Goal: Task Accomplishment & Management: Complete application form

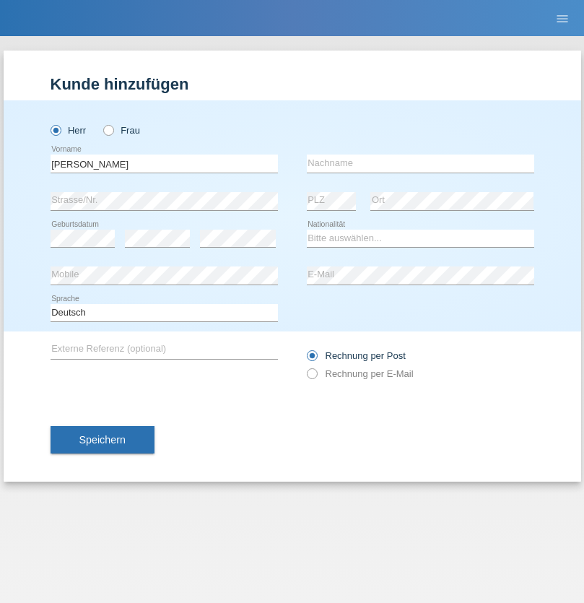
type input "Ioan Laurențiu Teodor"
click at [420, 163] on input "text" at bounding box center [421, 164] width 228 height 18
type input "Toma"
select select "OM"
select select "C"
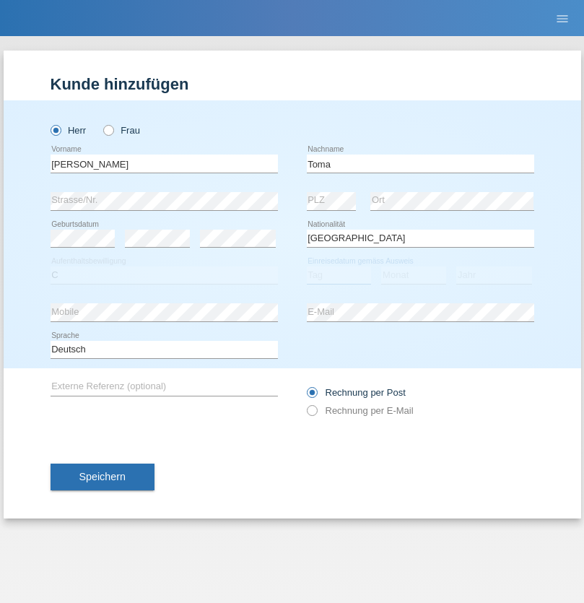
select select "18"
select select "12"
select select "2021"
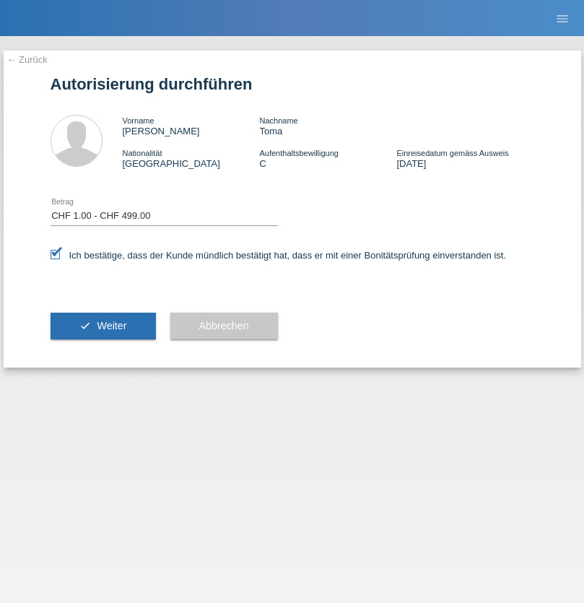
select select "1"
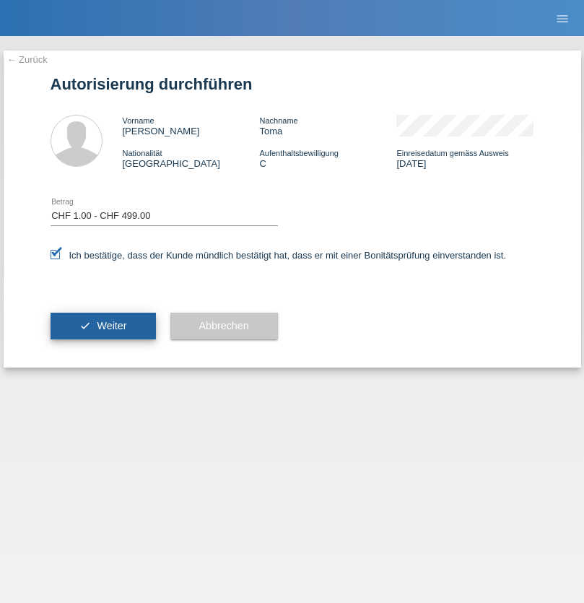
click at [103, 326] on span "Weiter" at bounding box center [112, 326] width 30 height 12
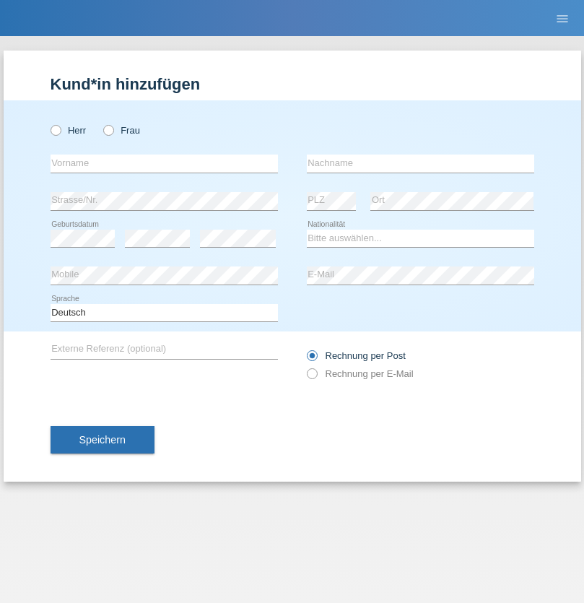
radio input "true"
click at [164, 163] on input "text" at bounding box center [165, 164] width 228 height 18
type input "Martinho"
click at [420, 163] on input "text" at bounding box center [421, 164] width 228 height 18
type input "Duarte"
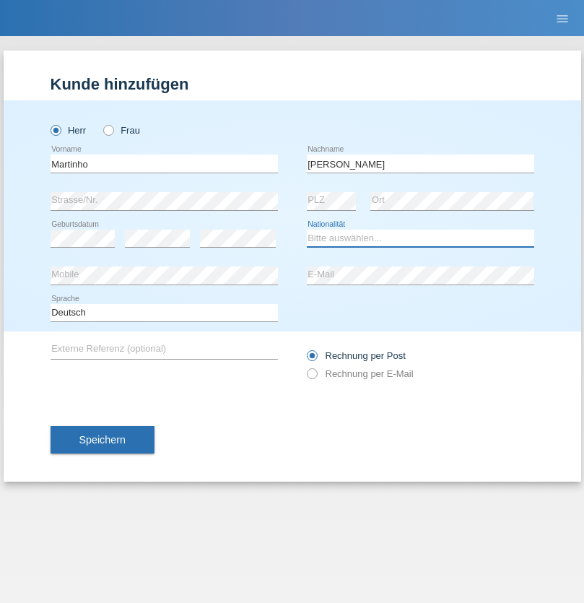
select select "PT"
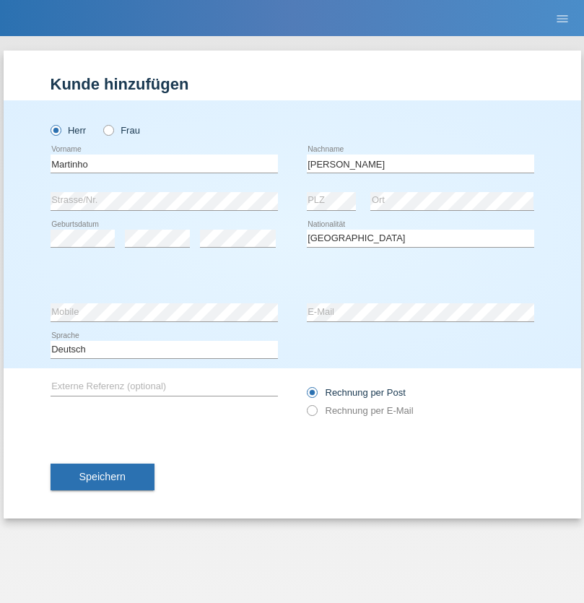
select select "C"
select select "08"
select select "06"
select select "2008"
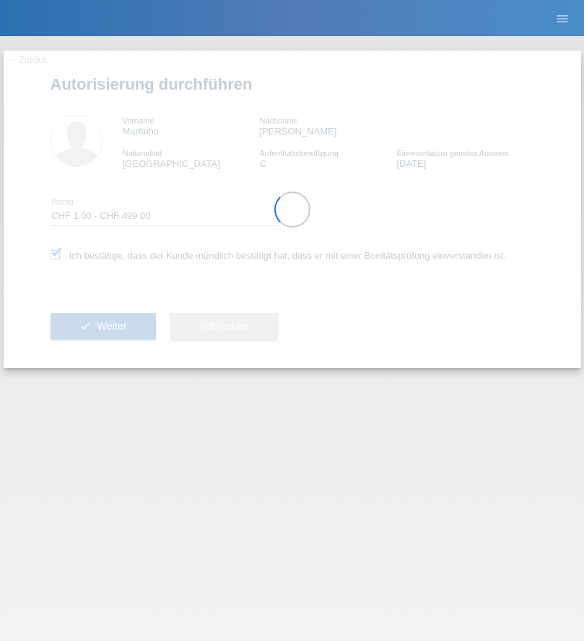
select select "1"
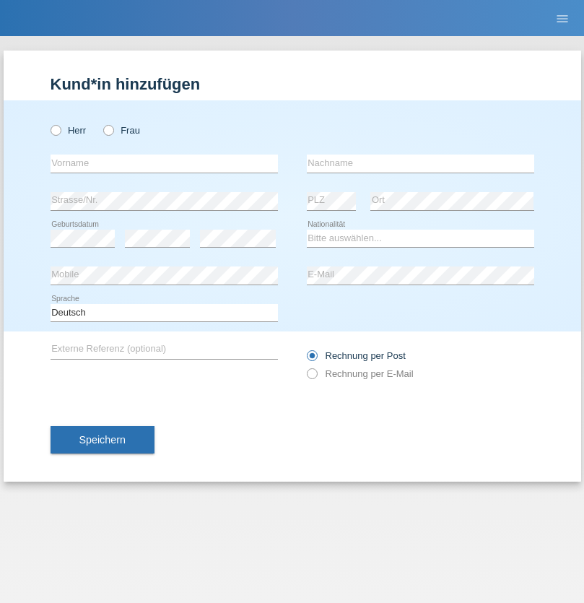
radio input "true"
click at [164, 163] on input "text" at bounding box center [165, 164] width 228 height 18
type input "[PERSON_NAME]"
click at [420, 163] on input "text" at bounding box center [421, 164] width 228 height 18
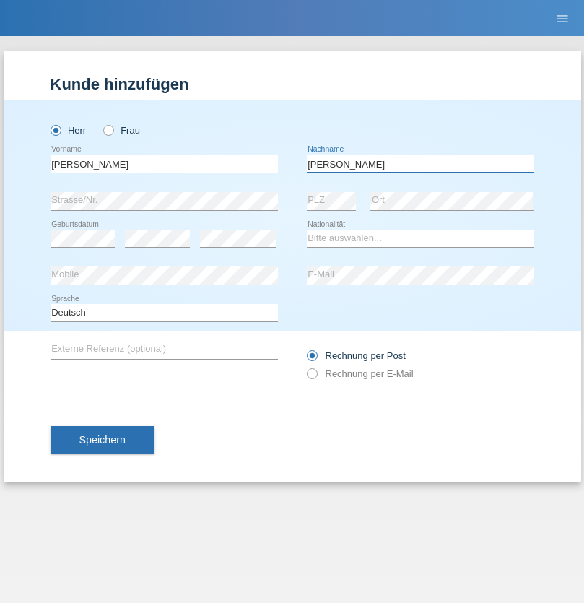
type input "[PERSON_NAME]"
select select "RO"
select select "C"
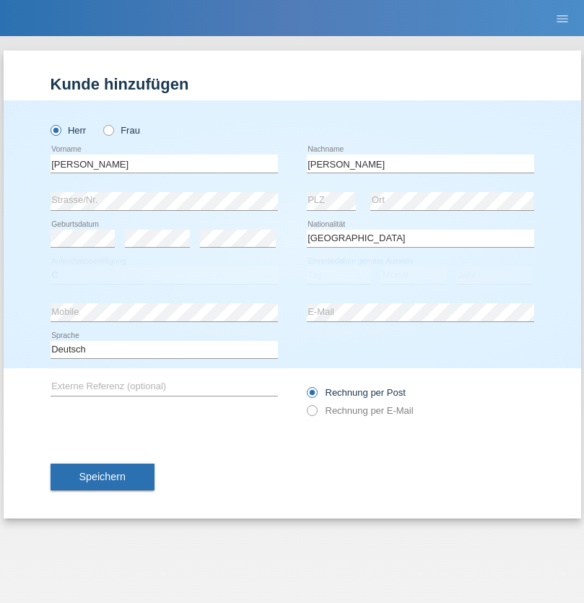
select select "12"
select select "08"
select select "2021"
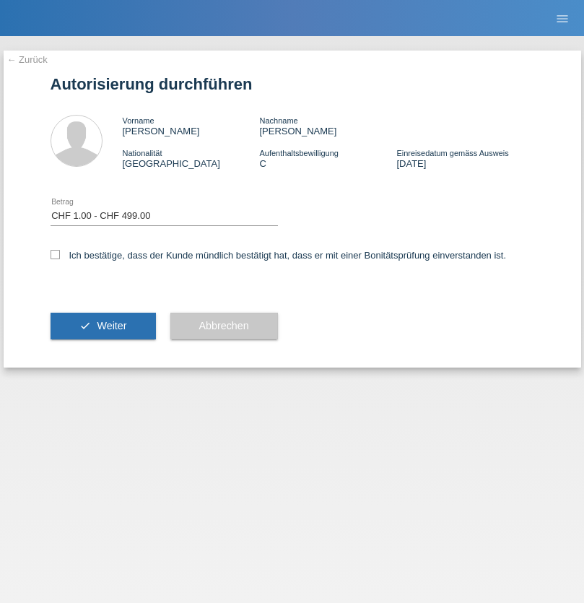
select select "1"
checkbox input "true"
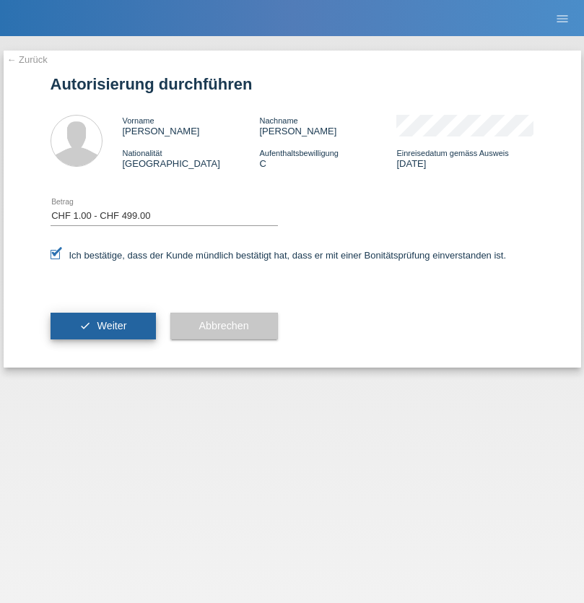
click at [103, 326] on span "Weiter" at bounding box center [112, 326] width 30 height 12
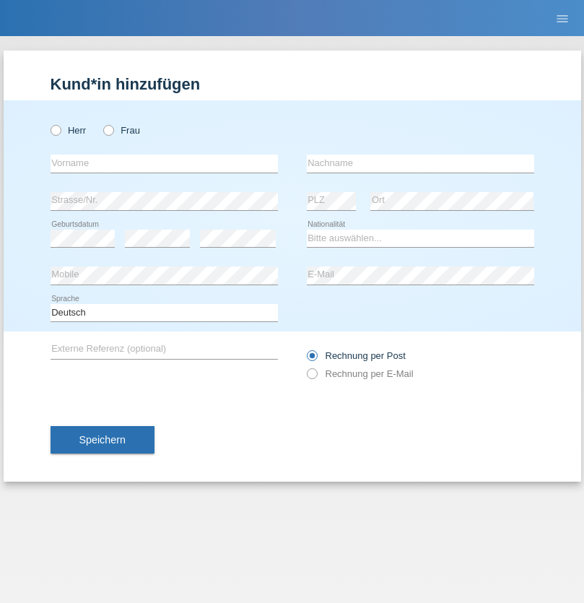
radio input "true"
click at [164, 163] on input "text" at bounding box center [165, 164] width 228 height 18
type input "AnnaMaria"
click at [420, 163] on input "text" at bounding box center [421, 164] width 228 height 18
type input "Fabisiak"
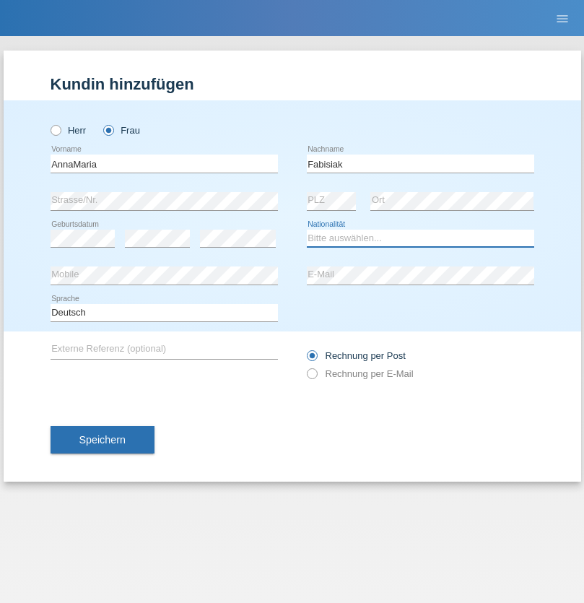
select select "PL"
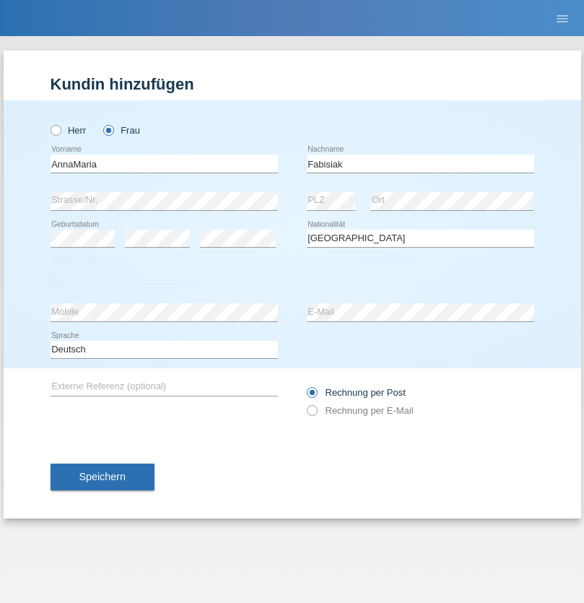
select select "C"
select select "25"
select select "04"
select select "2021"
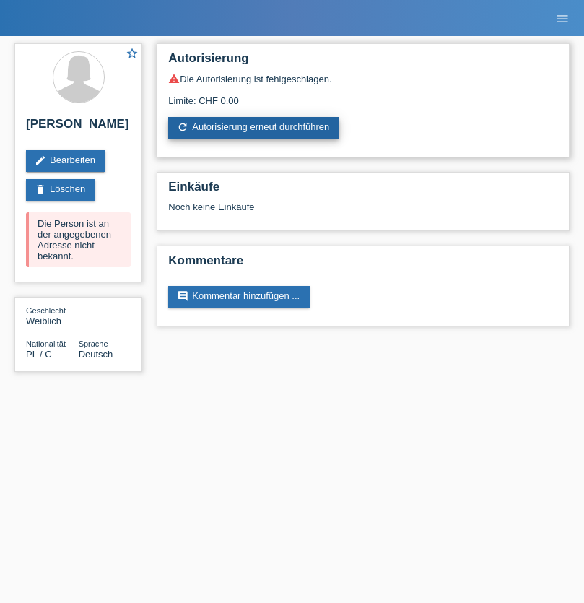
click at [255, 128] on link "refresh Autorisierung erneut durchführen" at bounding box center [253, 128] width 171 height 22
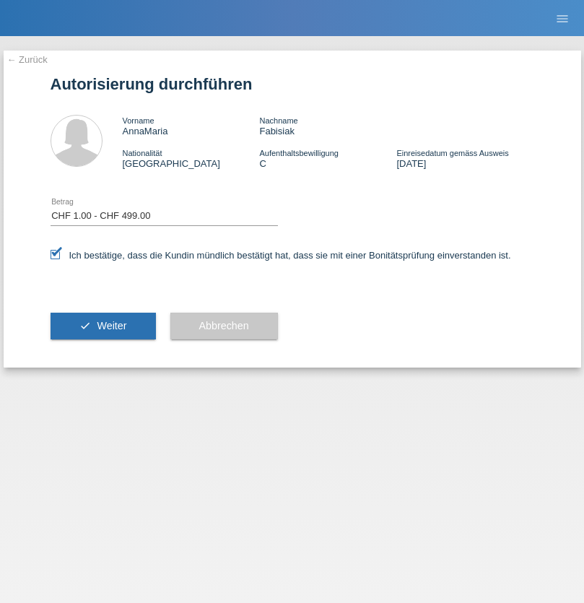
select select "1"
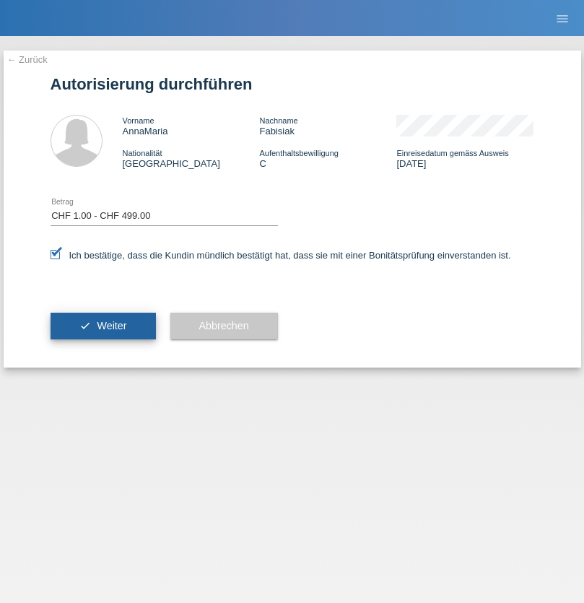
click at [103, 326] on span "Weiter" at bounding box center [112, 326] width 30 height 12
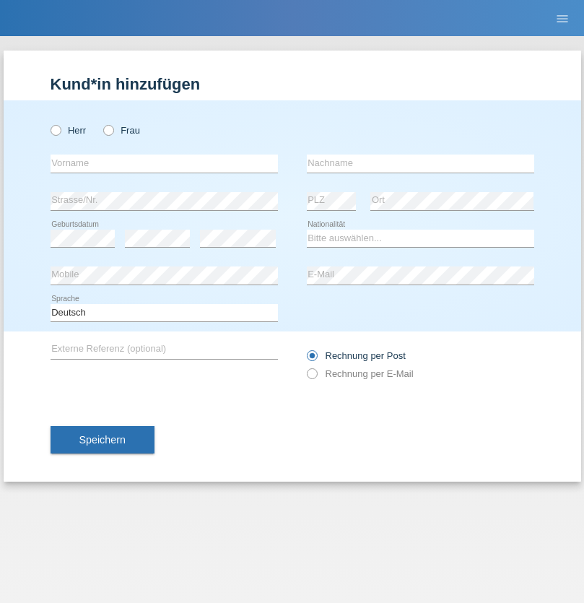
radio input "true"
click at [164, 163] on input "text" at bounding box center [165, 164] width 228 height 18
type input "Boubacar"
click at [420, 163] on input "text" at bounding box center [421, 164] width 228 height 18
type input "Camara"
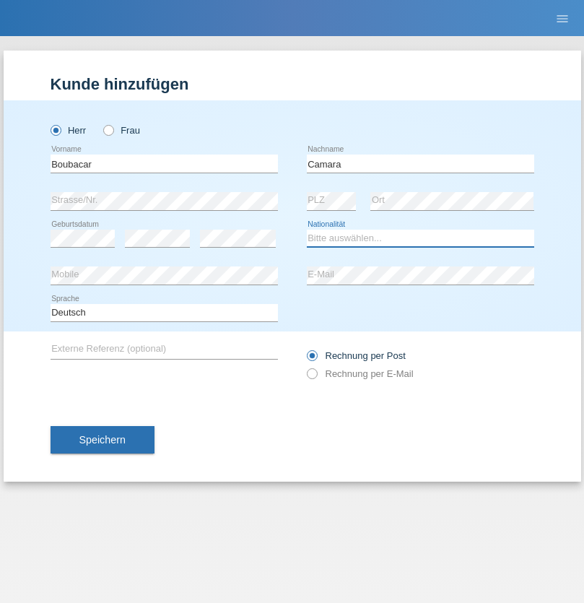
select select "CH"
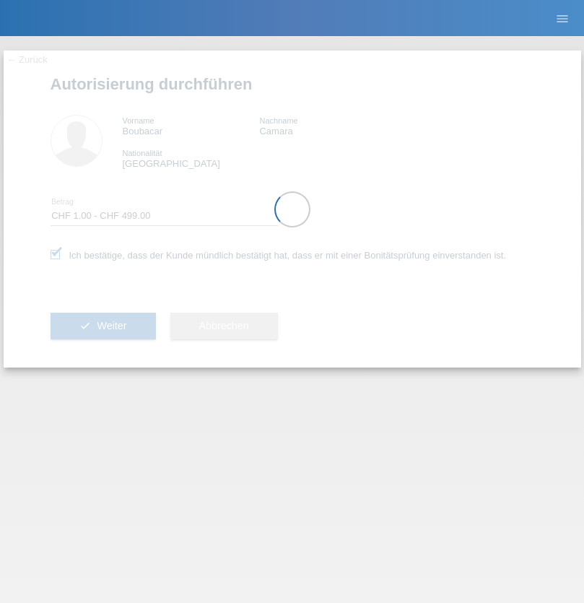
select select "1"
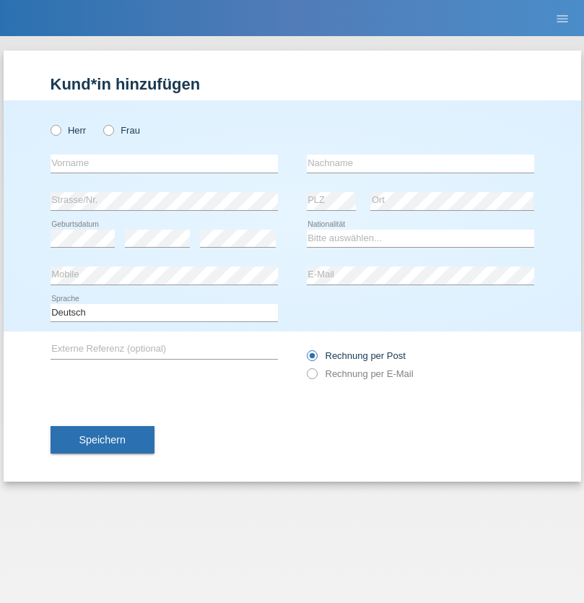
radio input "true"
click at [164, 163] on input "text" at bounding box center [165, 164] width 228 height 18
type input "[PERSON_NAME]"
click at [420, 163] on input "text" at bounding box center [421, 164] width 228 height 18
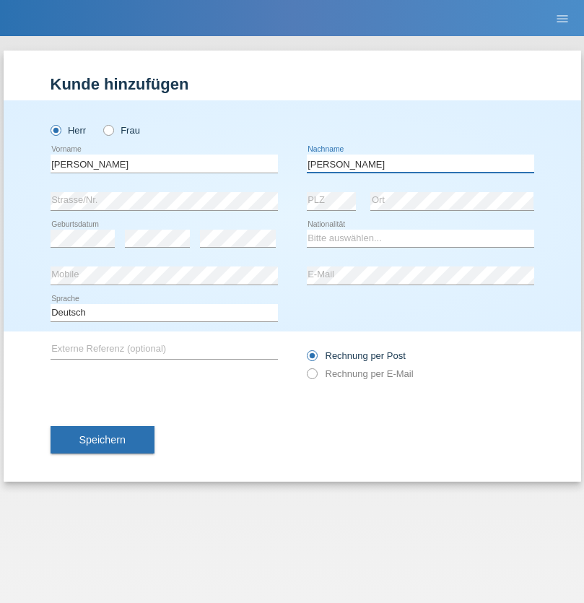
type input "[PERSON_NAME]"
select select "CH"
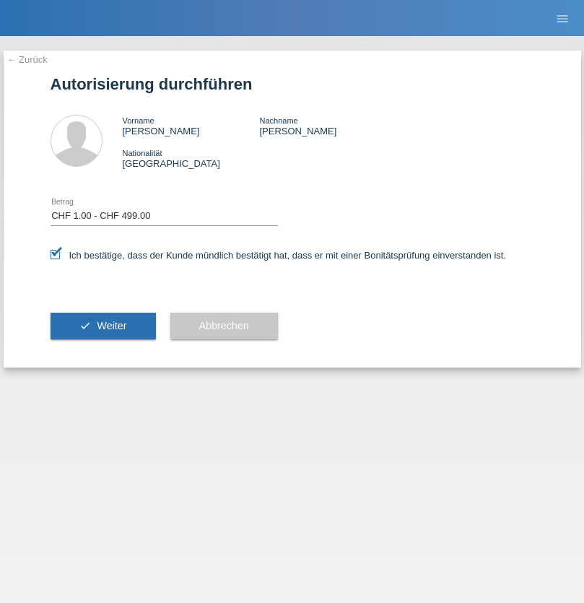
select select "1"
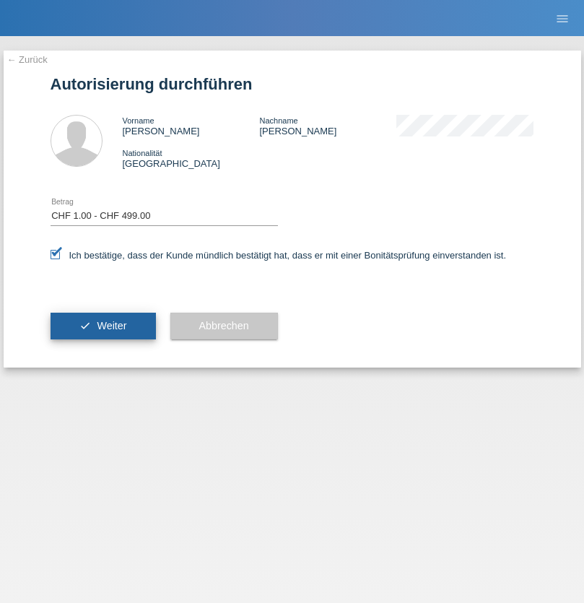
click at [103, 326] on span "Weiter" at bounding box center [112, 326] width 30 height 12
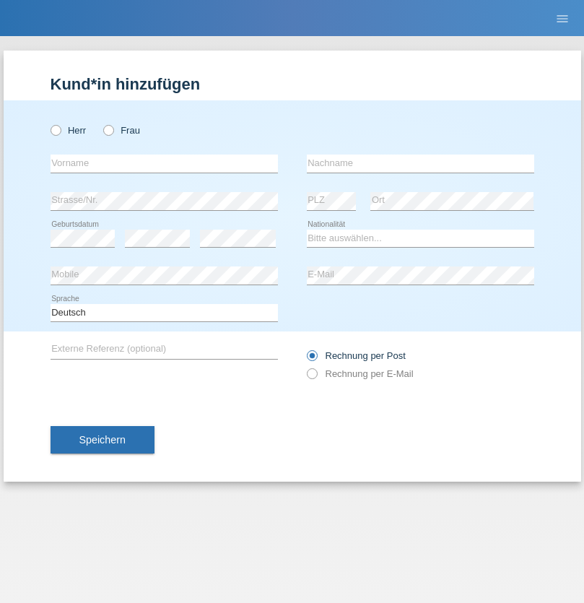
radio input "true"
click at [164, 163] on input "text" at bounding box center [165, 164] width 228 height 18
type input "[PERSON_NAME]"
click at [420, 163] on input "text" at bounding box center [421, 164] width 228 height 18
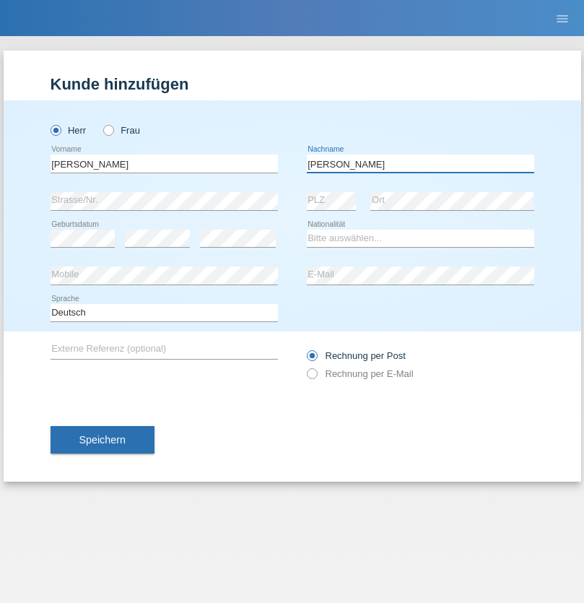
type input "[PERSON_NAME]"
select select "CH"
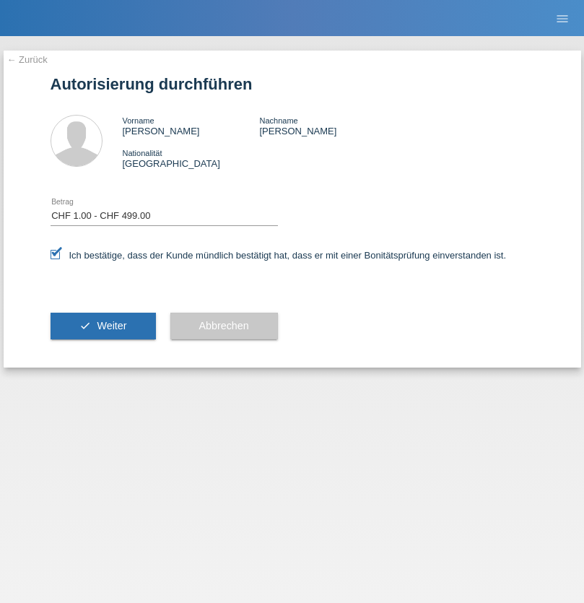
select select "1"
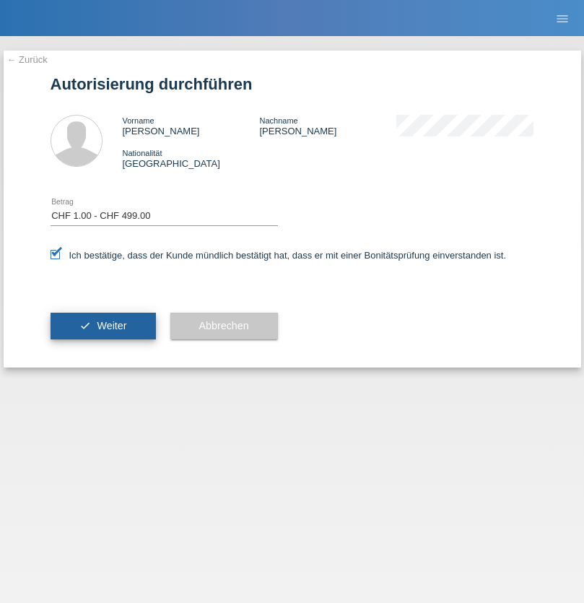
click at [103, 326] on span "Weiter" at bounding box center [112, 326] width 30 height 12
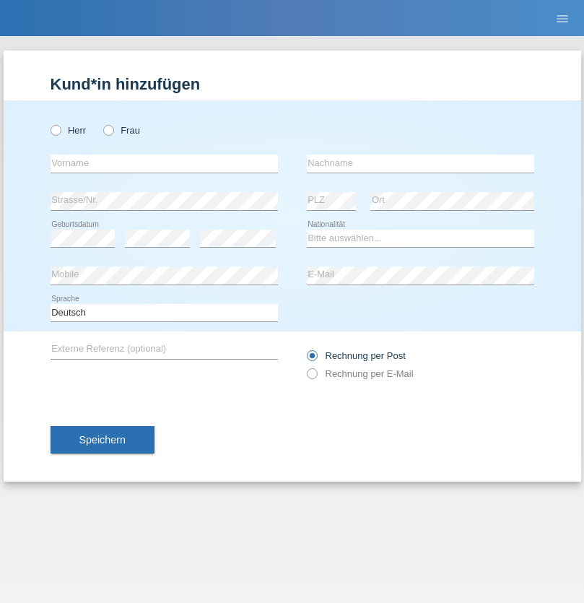
radio input "true"
click at [164, 163] on input "text" at bounding box center [165, 164] width 228 height 18
type input "[PERSON_NAME]"
click at [420, 163] on input "text" at bounding box center [421, 164] width 228 height 18
type input "Tota"
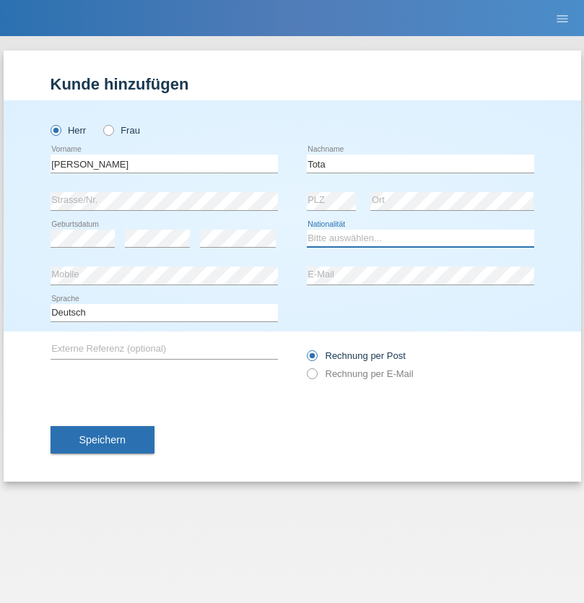
select select "CH"
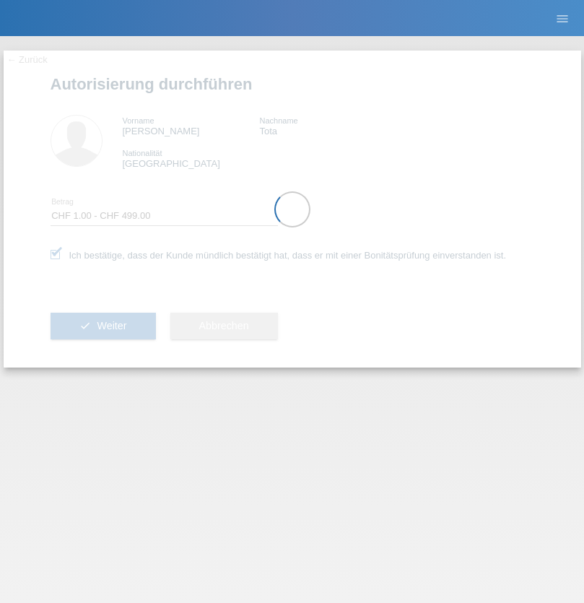
select select "1"
